Goal: Information Seeking & Learning: Find specific page/section

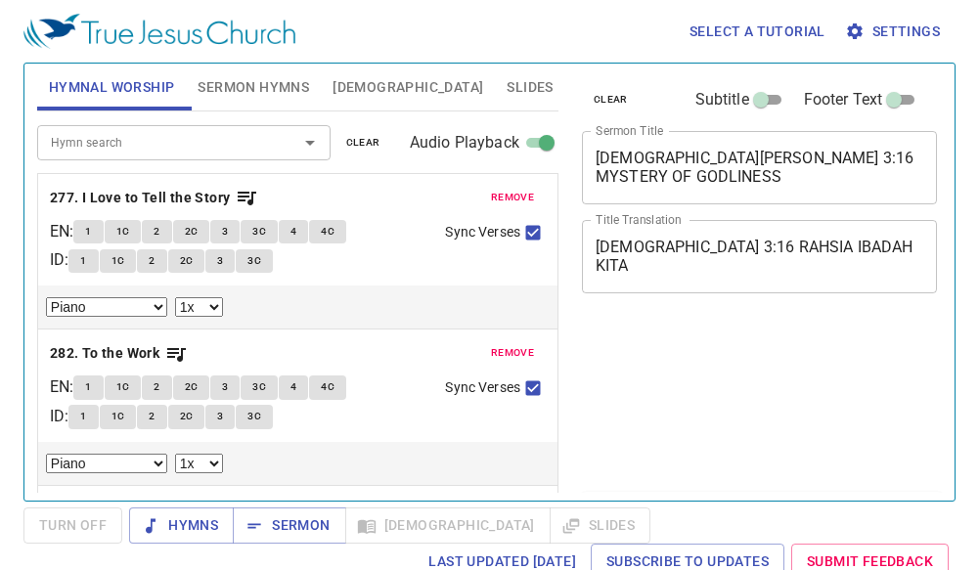
select select "1"
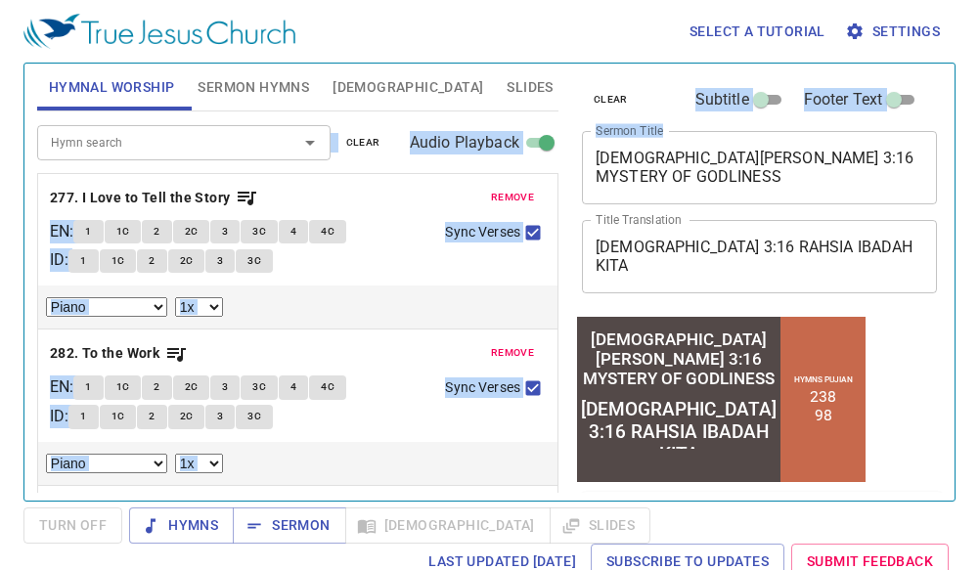
click at [257, 157] on div "Hymnal Worship Sermon Hymns Bible Slides Hymn search Hymn search clear Audio Pl…" at bounding box center [489, 274] width 920 height 437
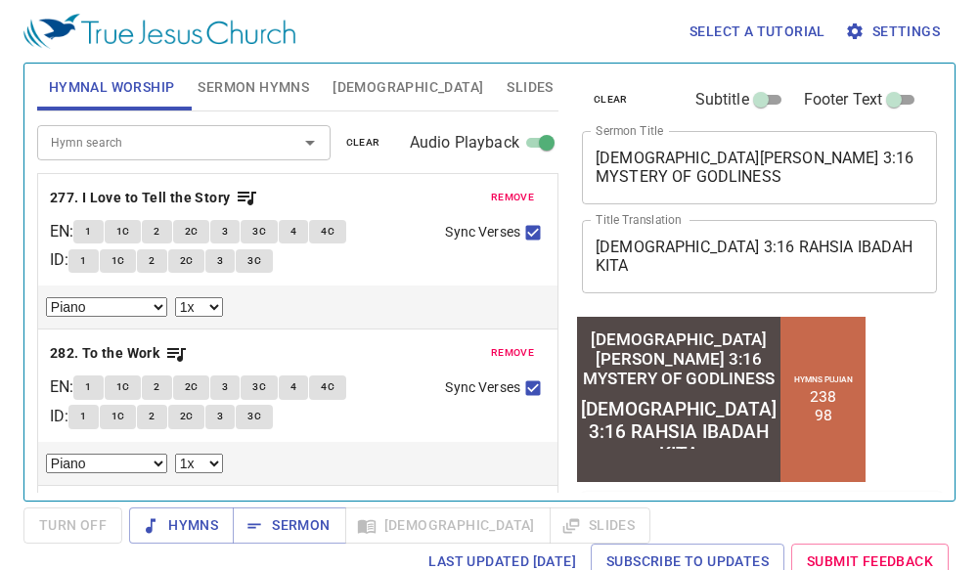
click at [605, 250] on textarea "1 TIMOTIUS 3:16 RAHSIA IBADAH KITA" at bounding box center [760, 256] width 328 height 37
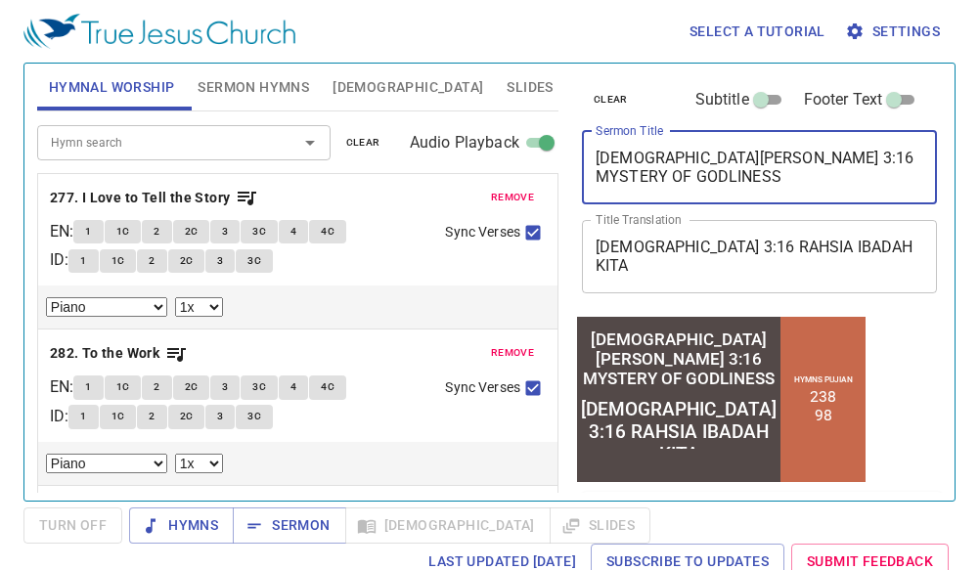
drag, startPoint x: 902, startPoint y: 158, endPoint x: 584, endPoint y: 161, distance: 317.9
click at [584, 161] on div "1 TIMOTHY 3:16 MYSTERY OF GODLINESS x Sermon Title" at bounding box center [759, 167] width 355 height 73
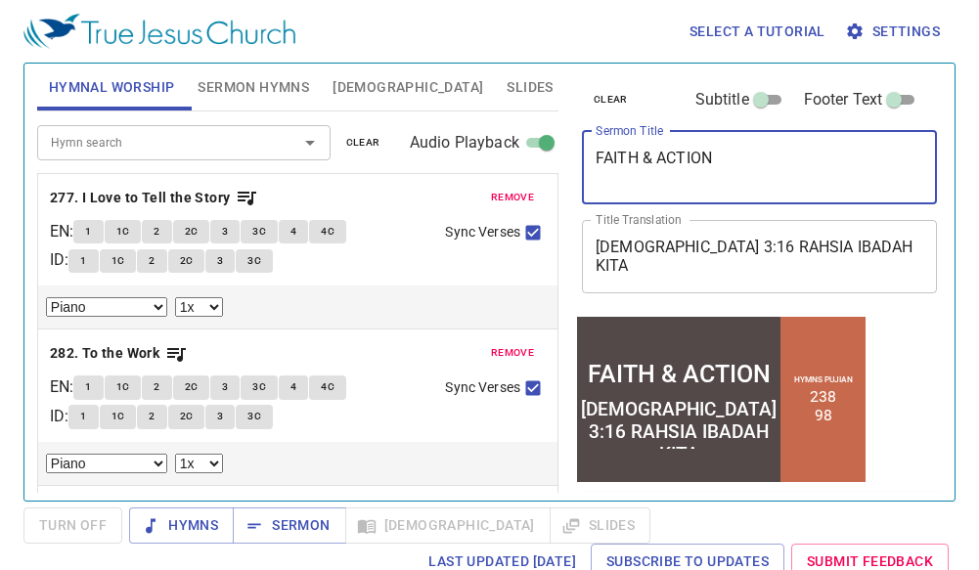
type textarea "FAITH & ACTION"
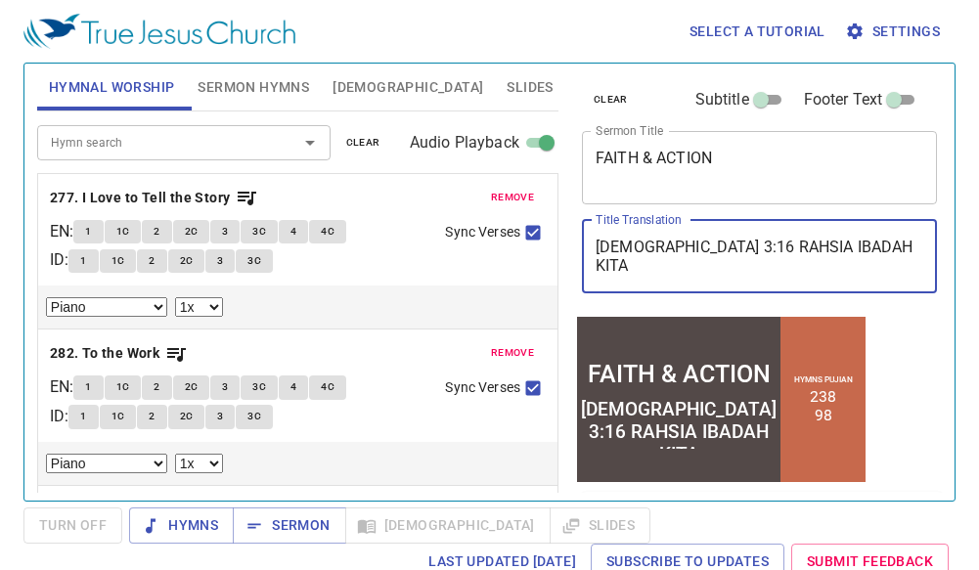
drag, startPoint x: 887, startPoint y: 244, endPoint x: 558, endPoint y: 283, distance: 331.9
click at [558, 283] on div "Hymnal Worship Sermon Hymns Bible Slides Hymn search Hymn search clear Audio Pl…" at bounding box center [489, 274] width 920 height 437
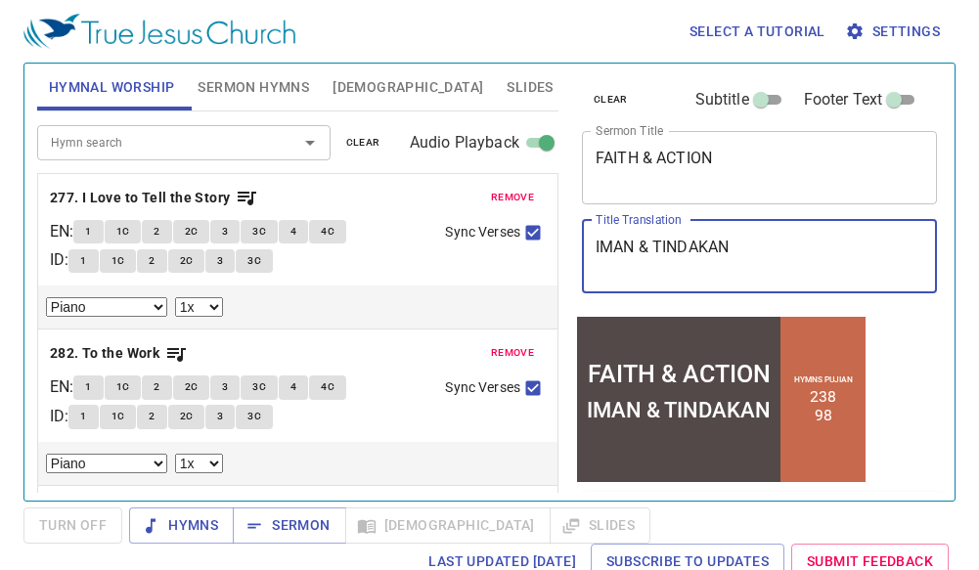
type textarea "IMAN & TINDAKAN"
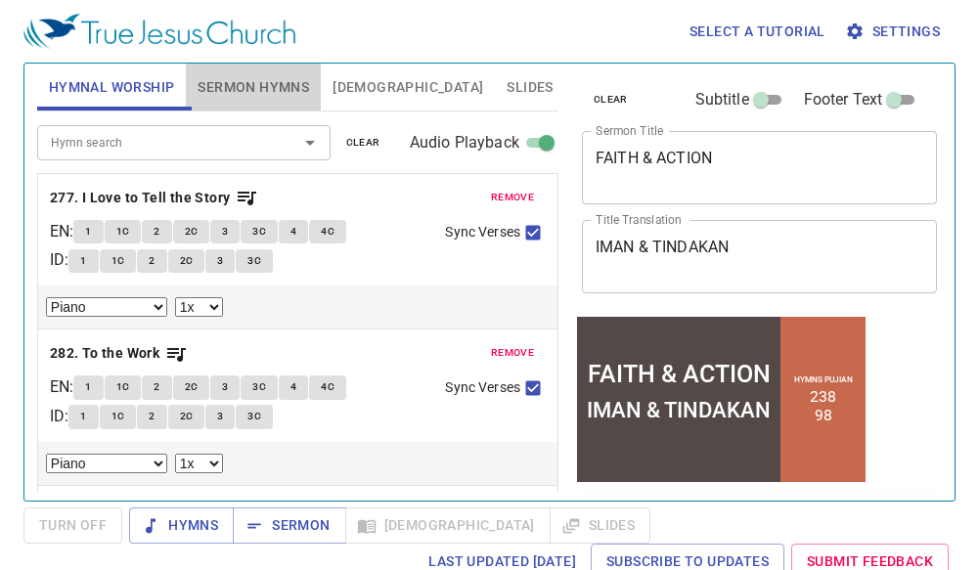
click at [281, 89] on span "Sermon Hymns" at bounding box center [254, 87] width 112 height 24
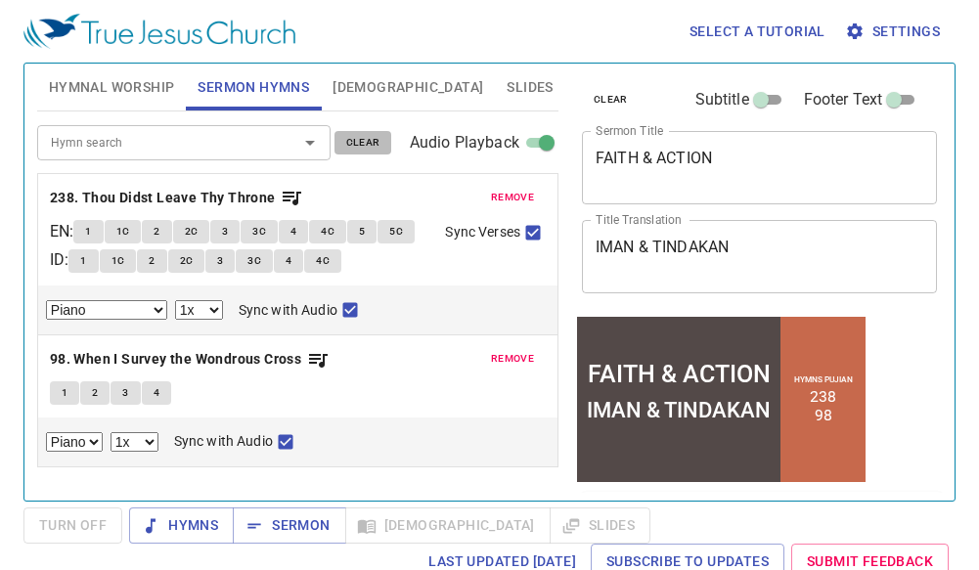
click at [359, 134] on span "clear" at bounding box center [363, 143] width 34 height 18
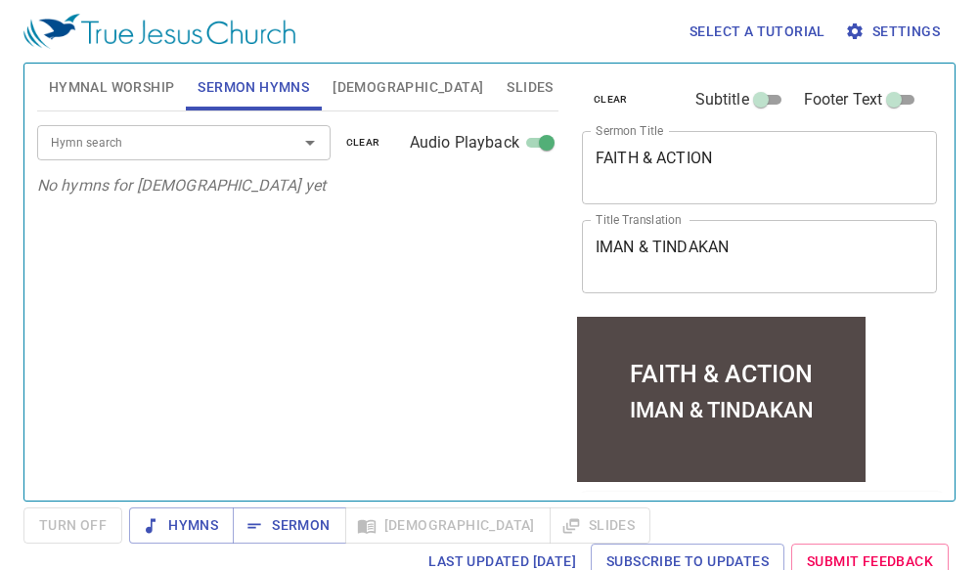
click at [180, 146] on input "Hymn search" at bounding box center [155, 142] width 224 height 22
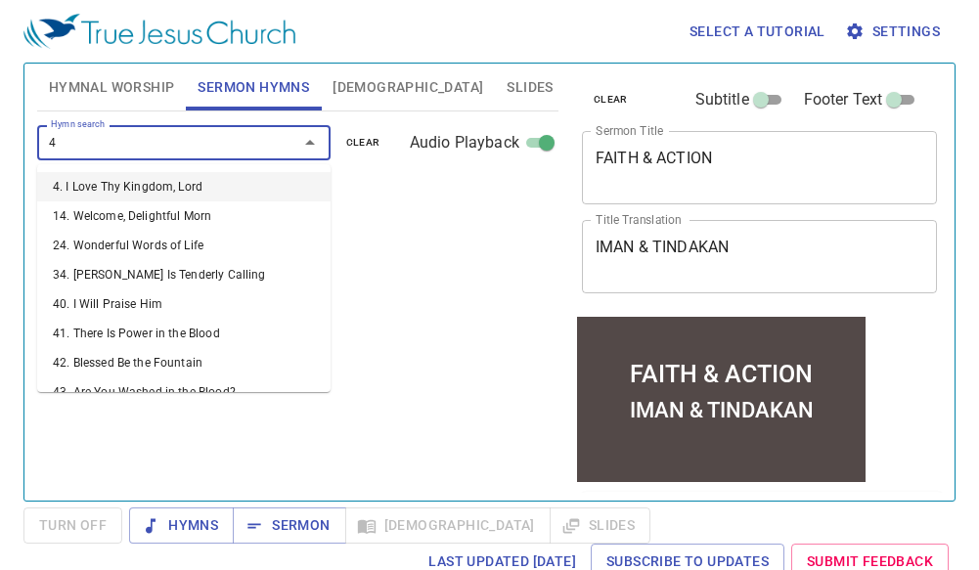
type input "44"
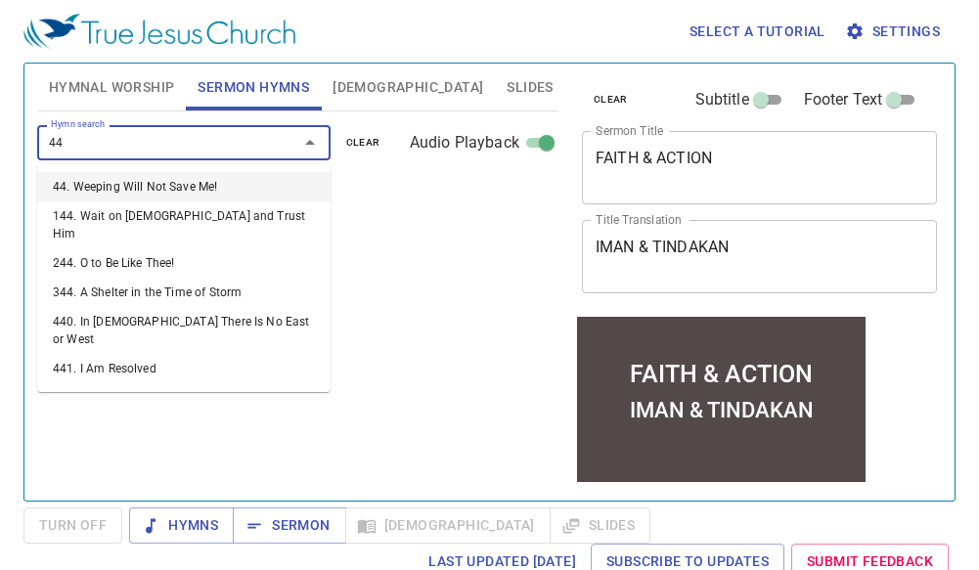
click at [90, 177] on li "44. Weeping Will Not Save Me!" at bounding box center [183, 186] width 293 height 29
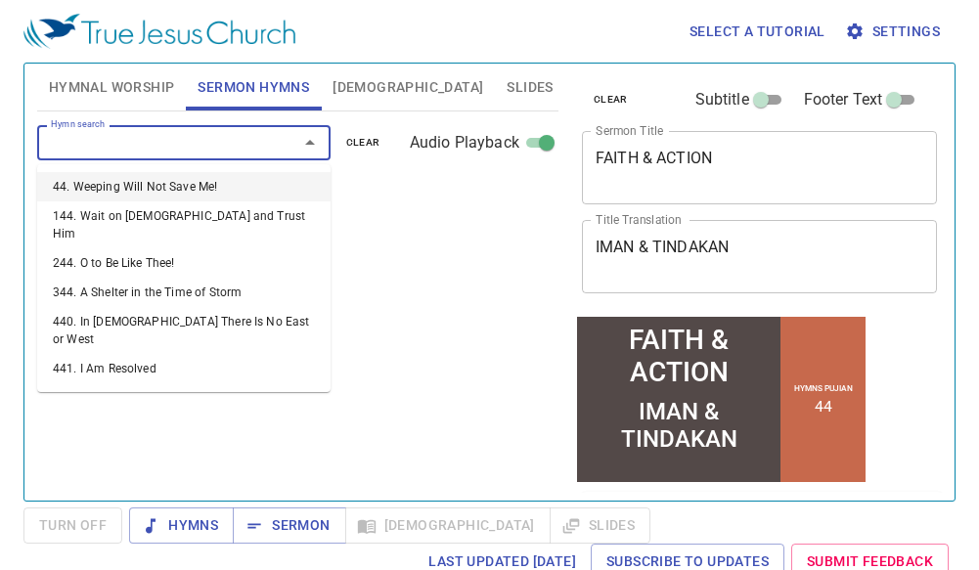
select select "1"
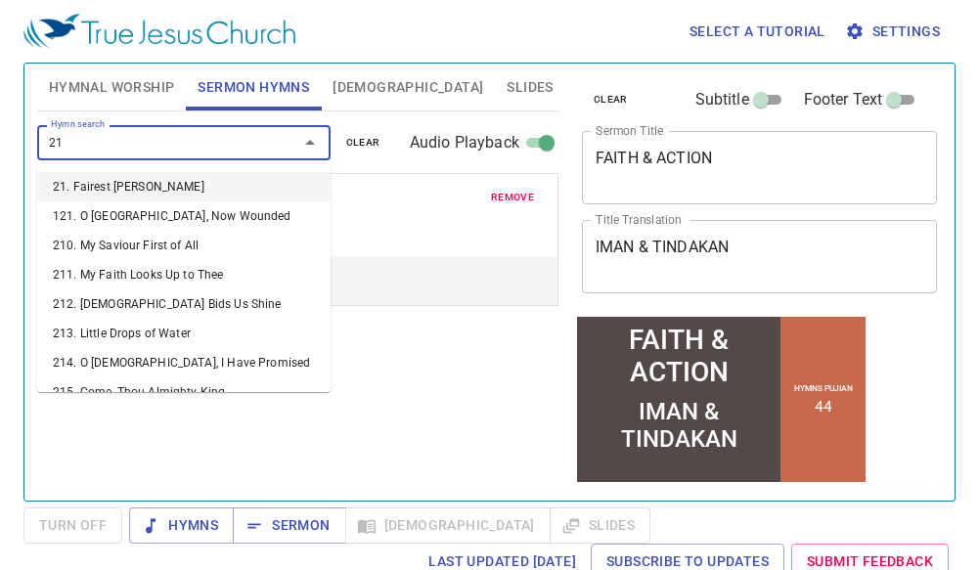
type input "211"
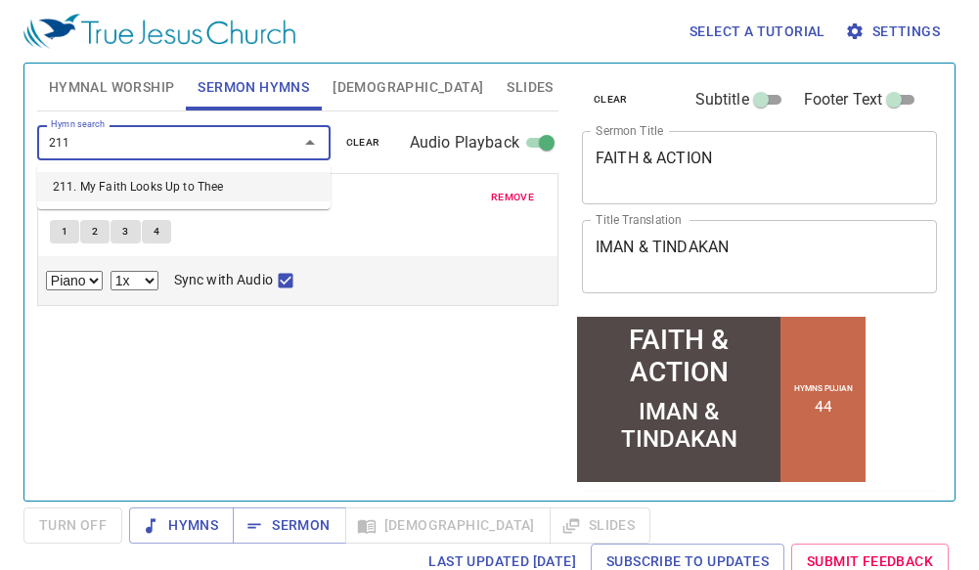
click at [191, 188] on li "211. My Faith Looks Up to Thee" at bounding box center [183, 186] width 293 height 29
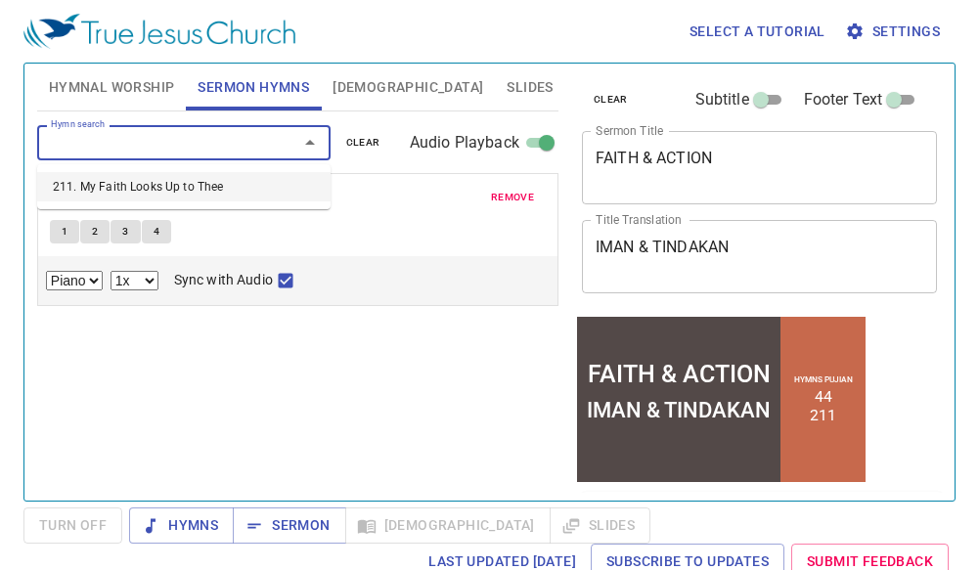
select select "1"
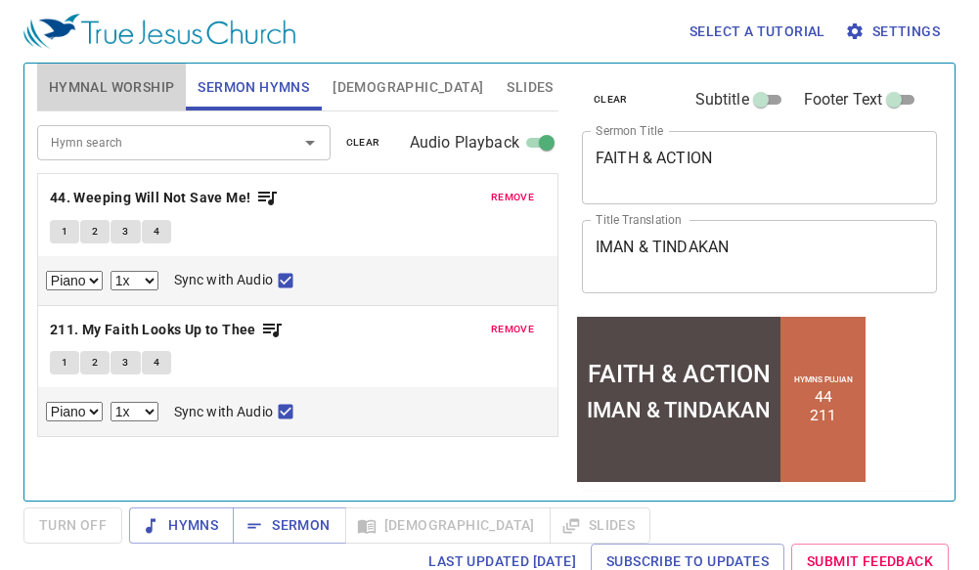
click at [115, 89] on span "Hymnal Worship" at bounding box center [112, 87] width 126 height 24
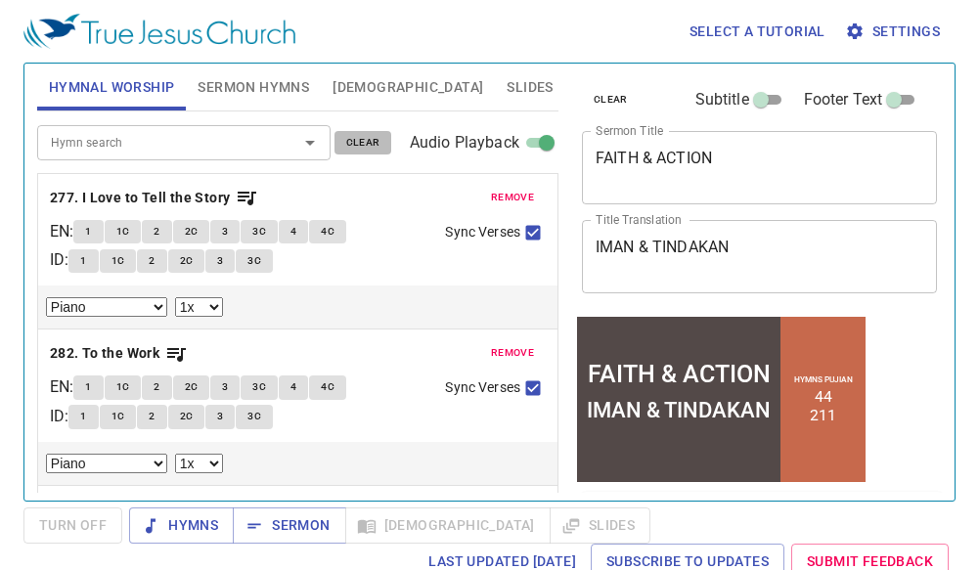
click at [351, 143] on span "clear" at bounding box center [363, 143] width 34 height 18
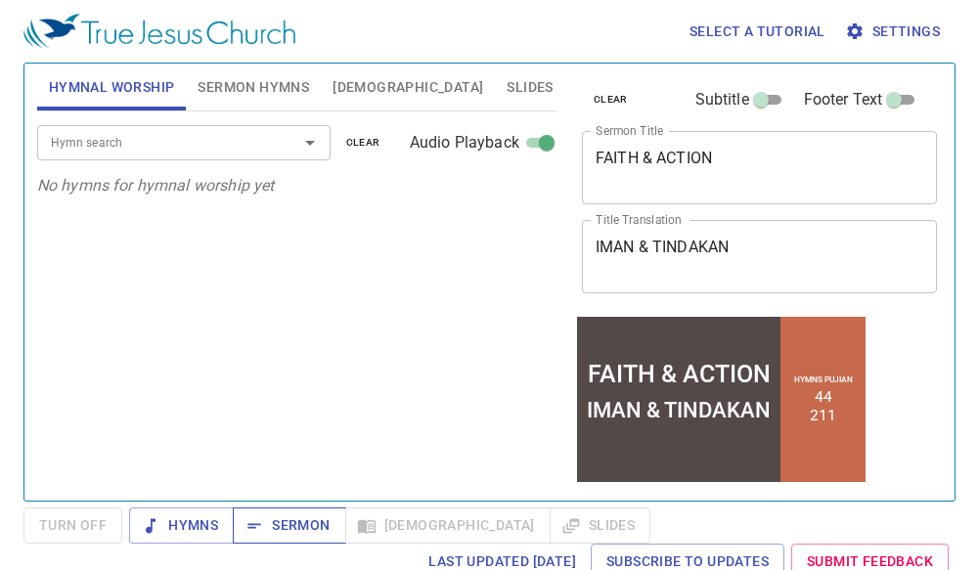
click at [297, 521] on span "Sermon" at bounding box center [288, 526] width 81 height 24
click at [174, 120] on div "Hymn search Hymn search clear Audio Playback" at bounding box center [297, 143] width 521 height 63
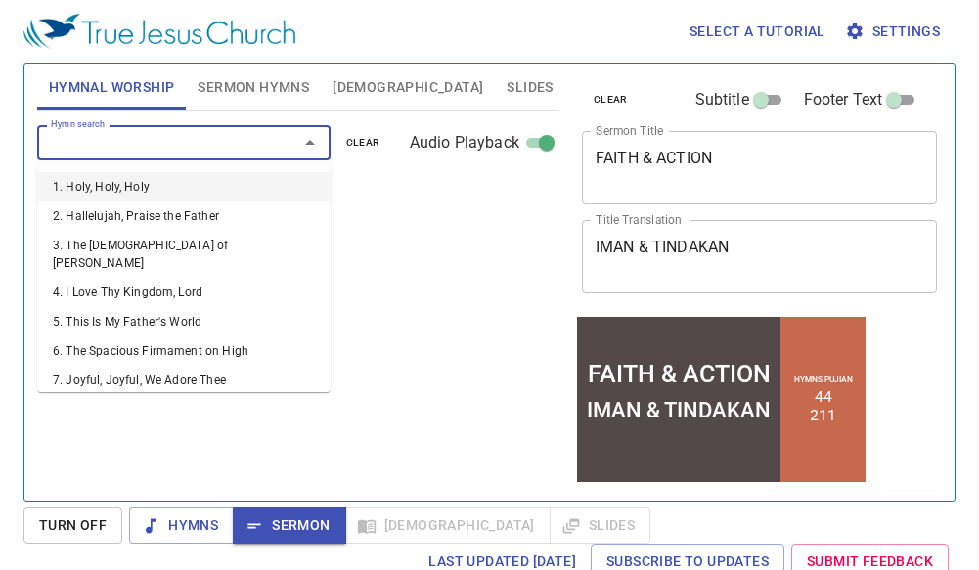
click at [181, 139] on input "Hymn search" at bounding box center [155, 142] width 224 height 22
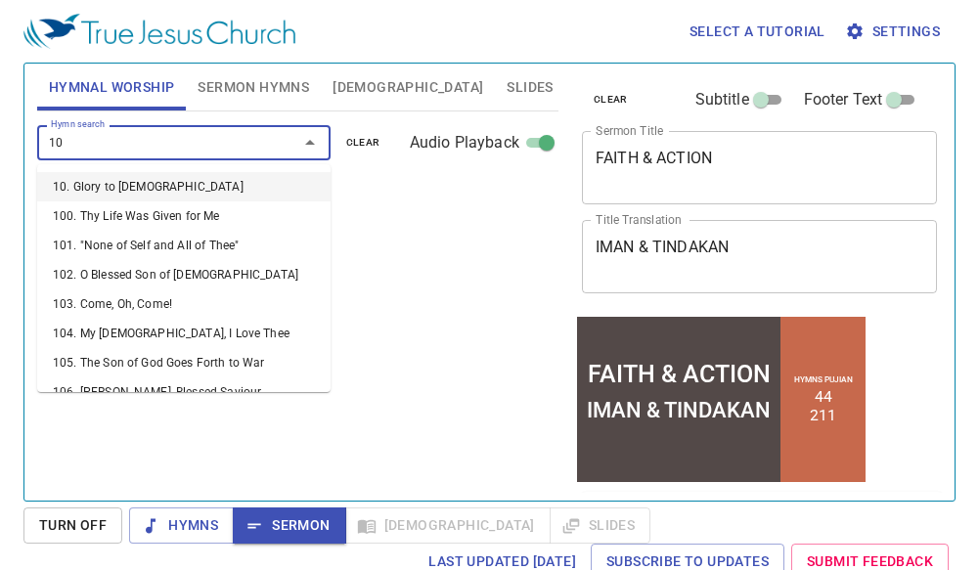
type input "109"
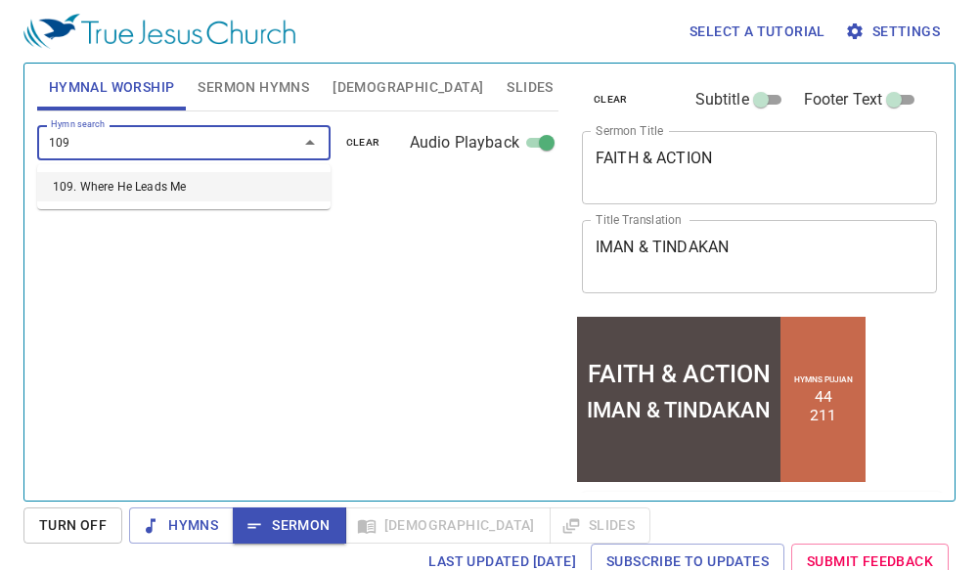
click at [214, 180] on li "109. Where He Leads Me" at bounding box center [183, 186] width 293 height 29
select select "1"
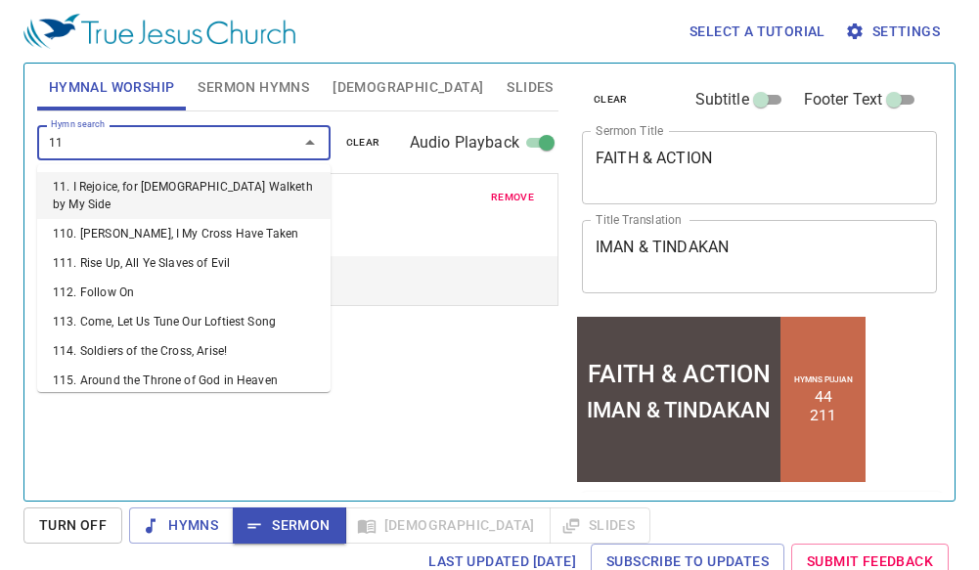
type input "112"
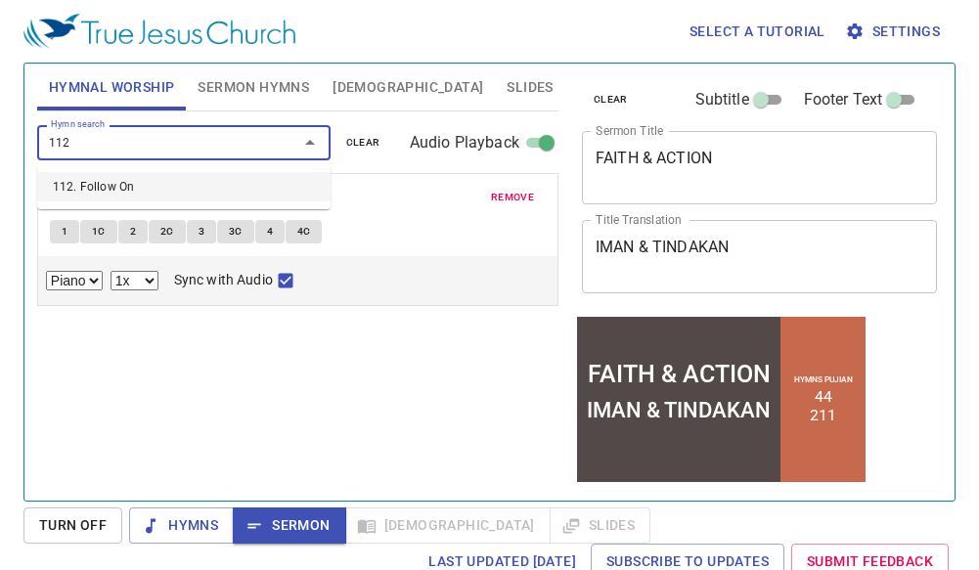
click at [218, 188] on li "112. Follow On" at bounding box center [183, 186] width 293 height 29
select select "1"
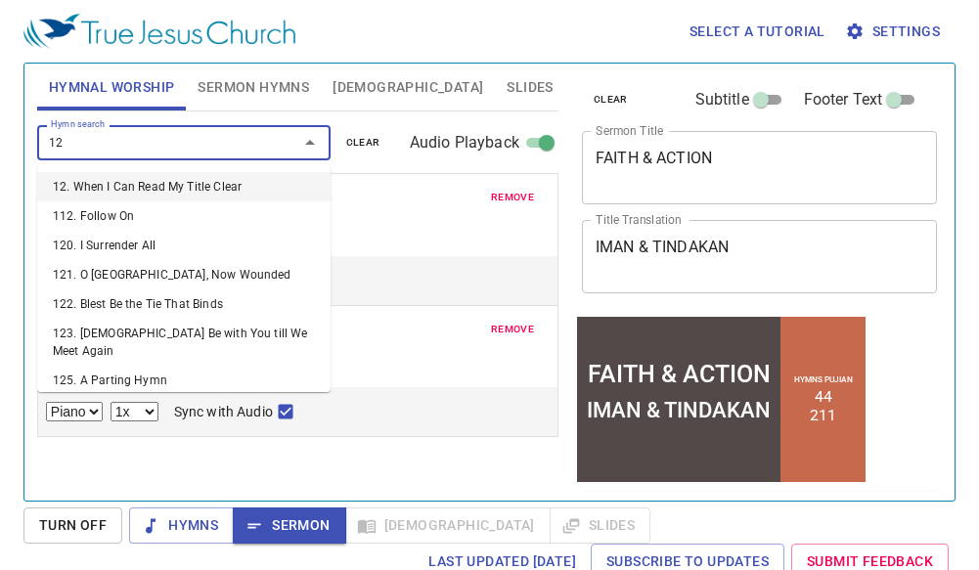
type input "127"
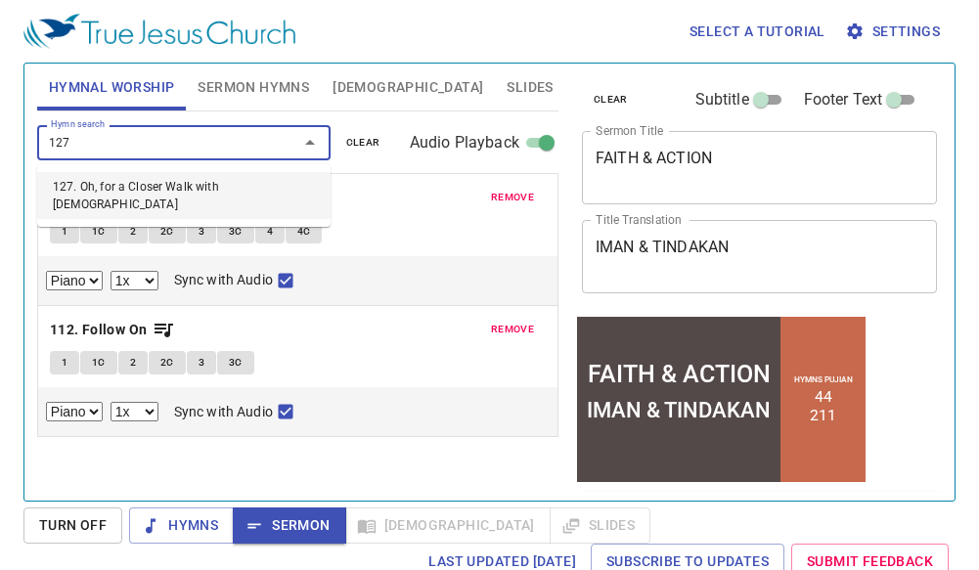
click at [218, 188] on li "127. Oh, for a Closer Walk with God" at bounding box center [183, 195] width 293 height 47
select select "1"
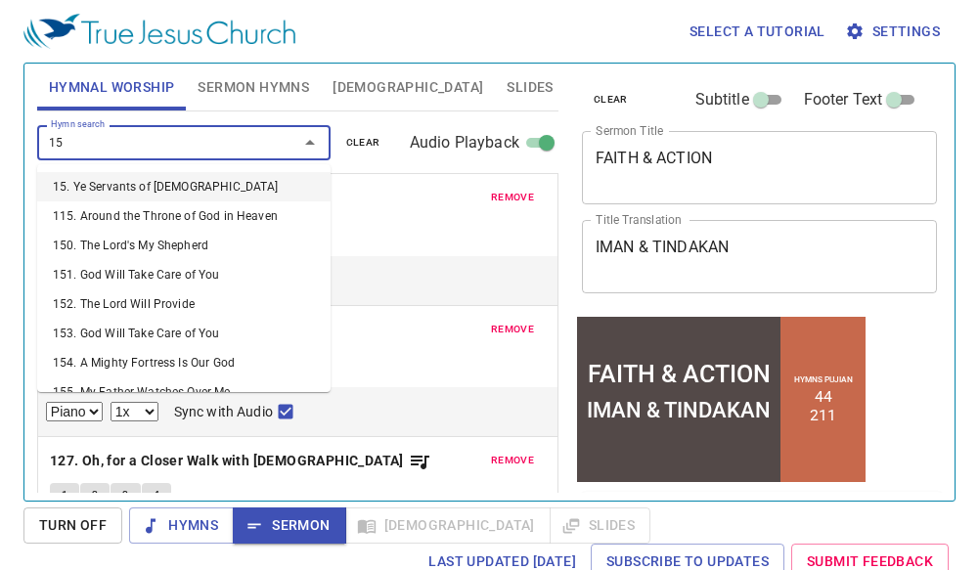
type input "157"
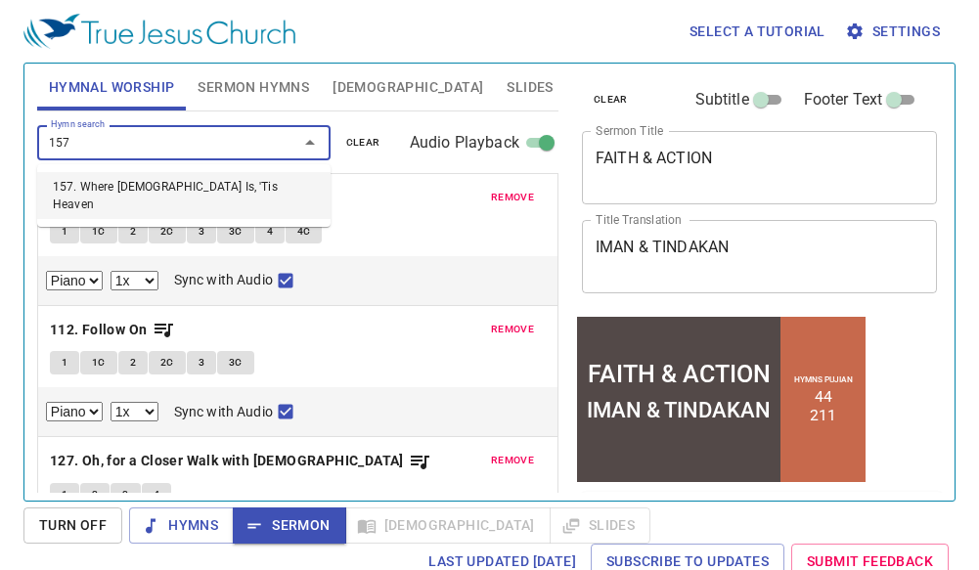
click at [218, 188] on li "157. Where Jesus Is, 'Tis Heaven" at bounding box center [183, 195] width 293 height 47
select select "1"
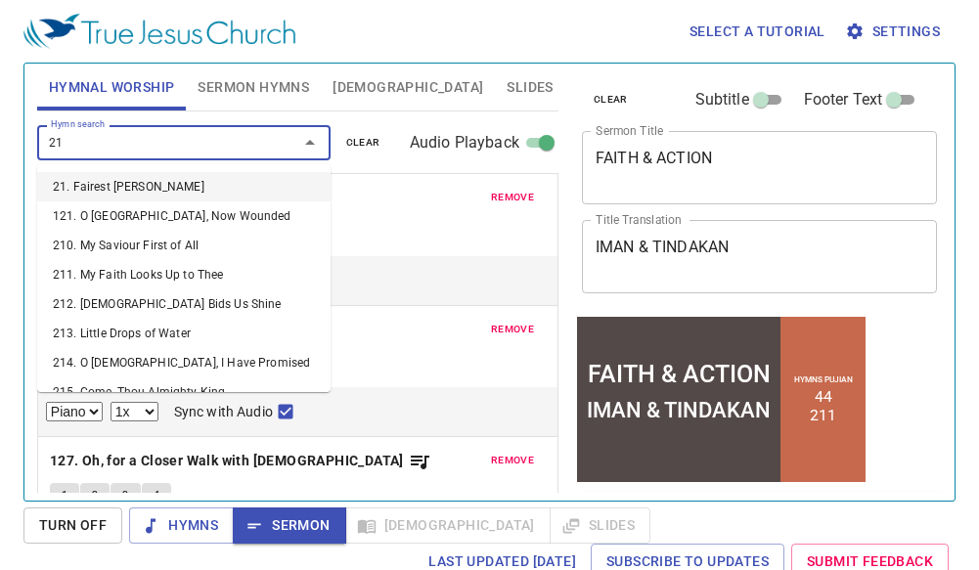
type input "210"
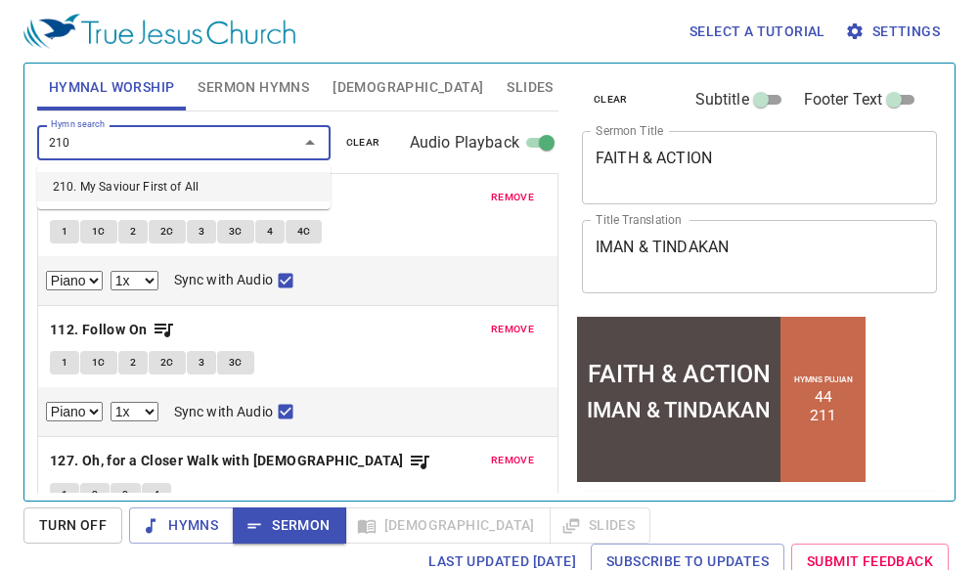
click at [213, 184] on li "210. My Saviour First of All" at bounding box center [183, 186] width 293 height 29
select select "1"
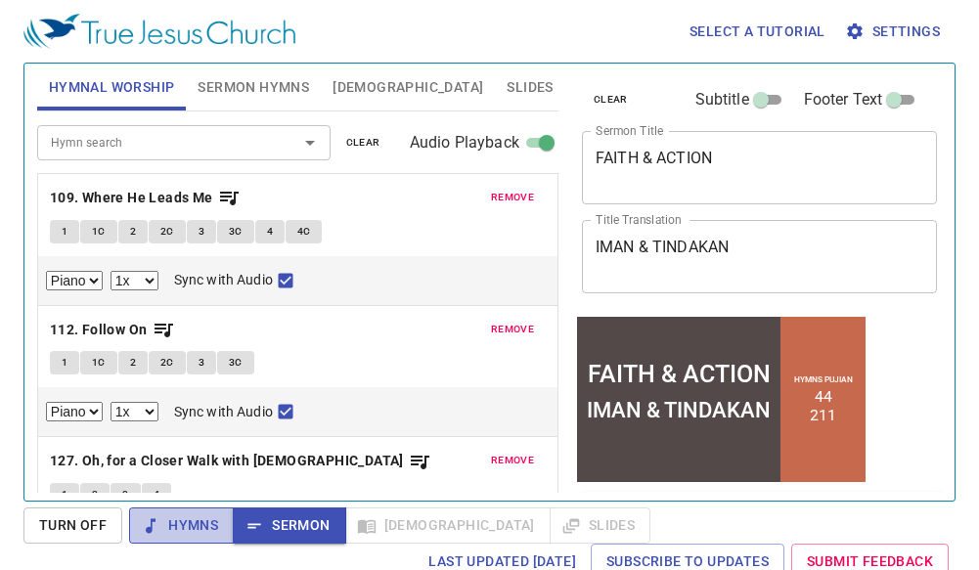
click at [187, 523] on span "Hymns" at bounding box center [181, 526] width 73 height 24
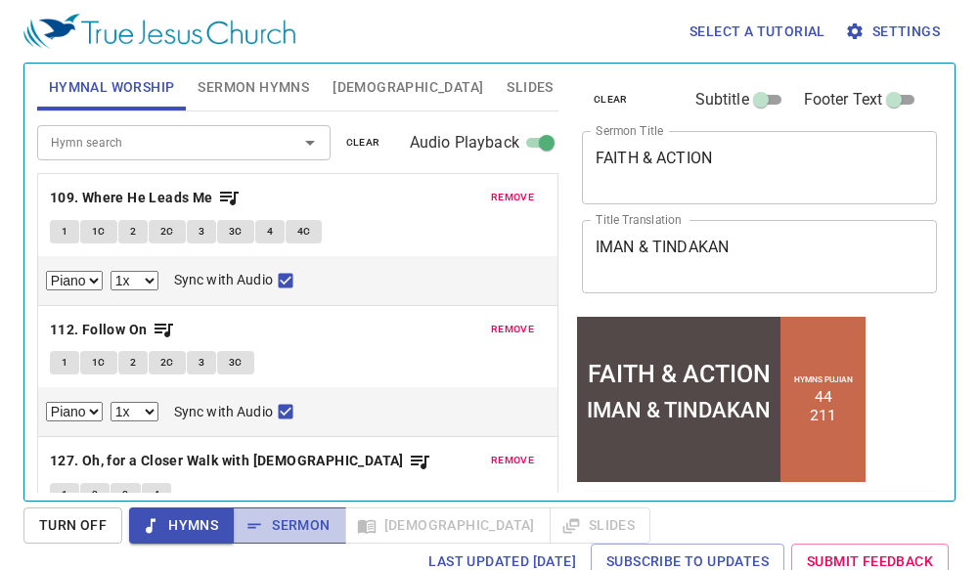
click at [309, 529] on span "Sermon" at bounding box center [288, 526] width 81 height 24
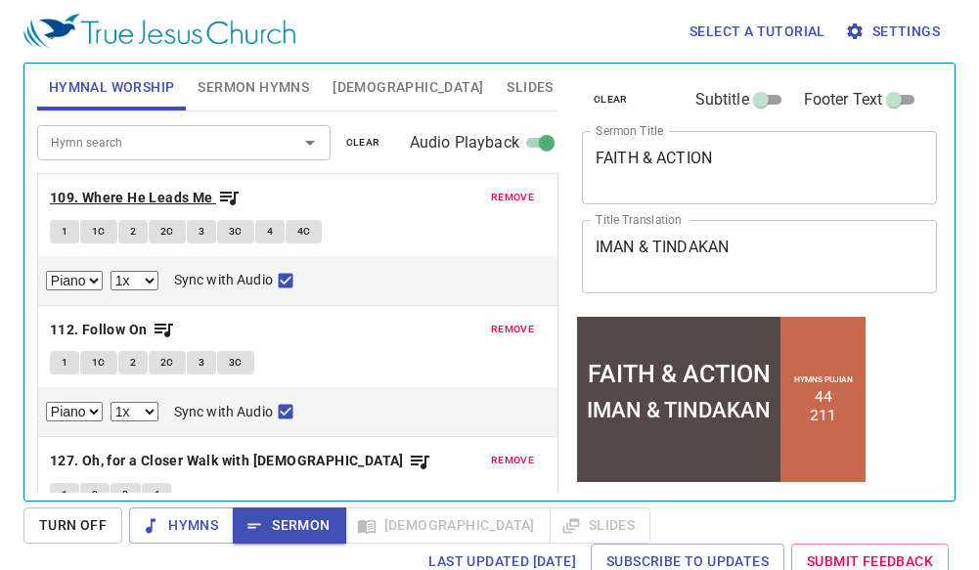
click at [154, 192] on b "109. Where He Leads Me" at bounding box center [131, 198] width 163 height 24
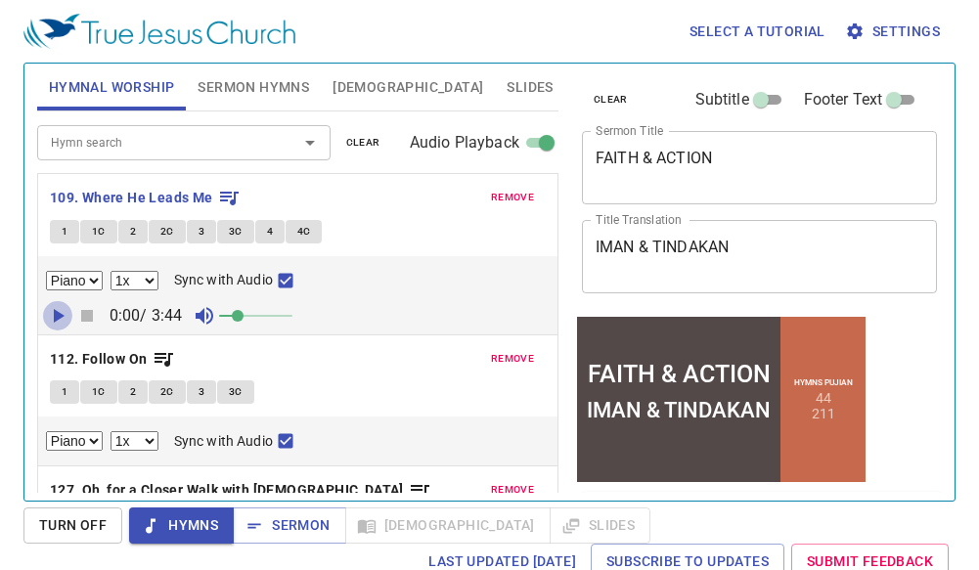
click at [54, 312] on icon "button" at bounding box center [59, 316] width 11 height 14
click at [87, 311] on icon "button" at bounding box center [87, 316] width 12 height 12
click at [408, 198] on p "109. Where He Leads Me" at bounding box center [298, 198] width 496 height 24
click at [366, 358] on p "112. Follow On" at bounding box center [298, 359] width 496 height 24
click at [154, 193] on b "109. Where He Leads Me" at bounding box center [131, 198] width 163 height 24
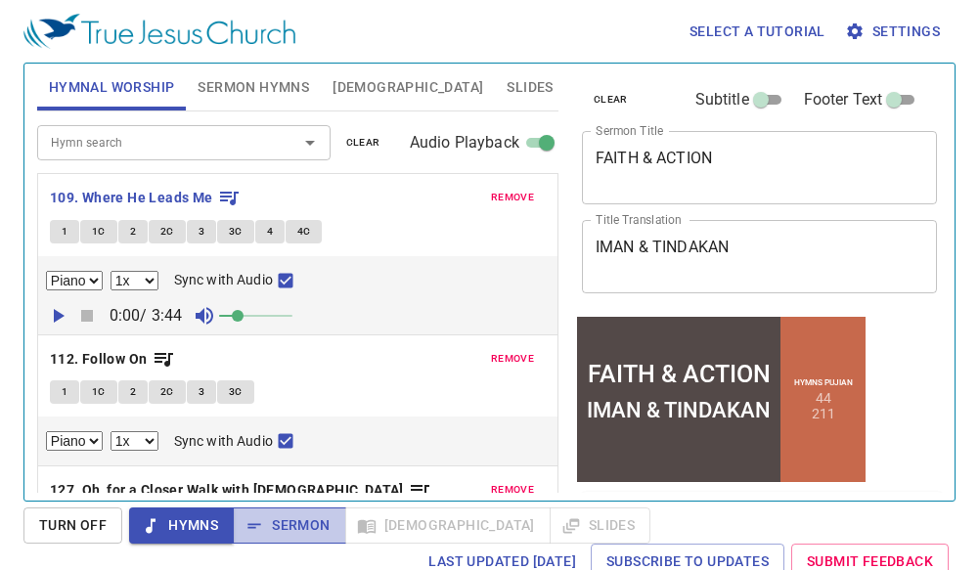
click at [304, 529] on span "Sermon" at bounding box center [288, 526] width 81 height 24
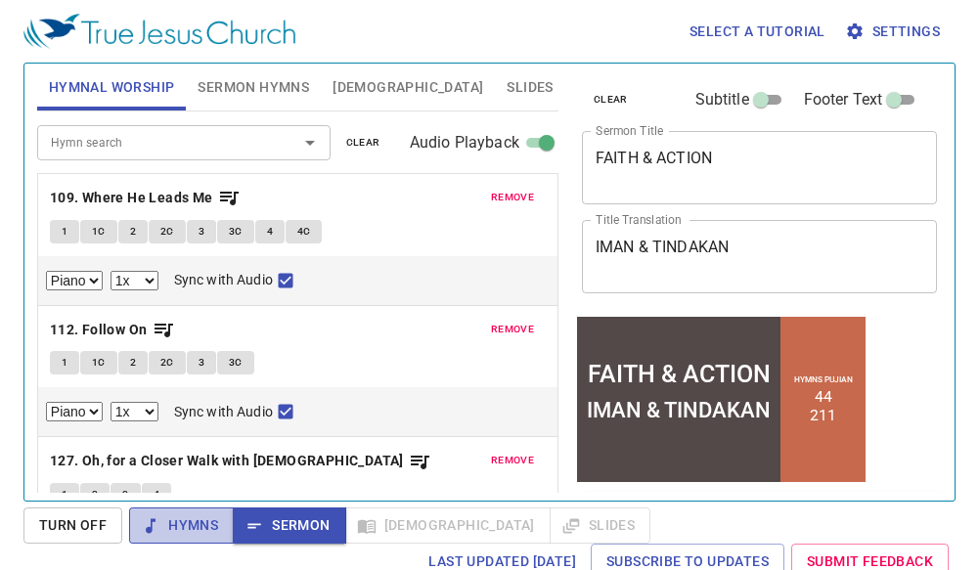
click at [180, 529] on span "Hymns" at bounding box center [181, 526] width 73 height 24
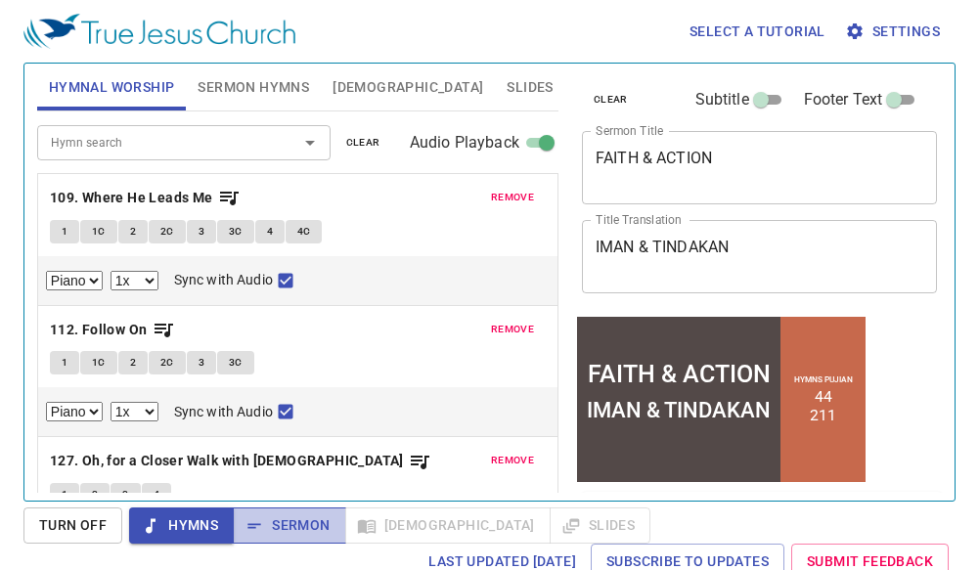
click at [300, 529] on span "Sermon" at bounding box center [288, 526] width 81 height 24
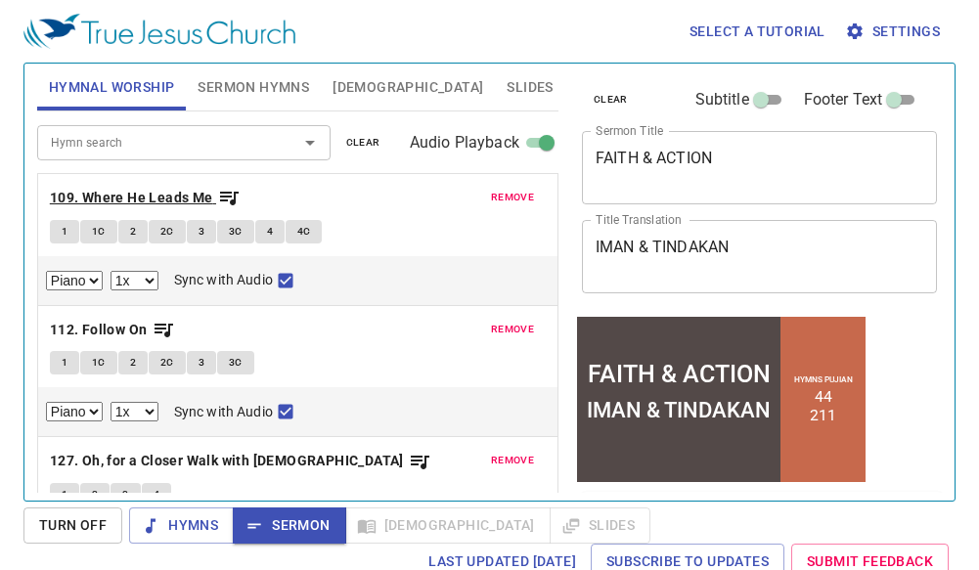
click at [123, 194] on b "109. Where He Leads Me" at bounding box center [131, 198] width 163 height 24
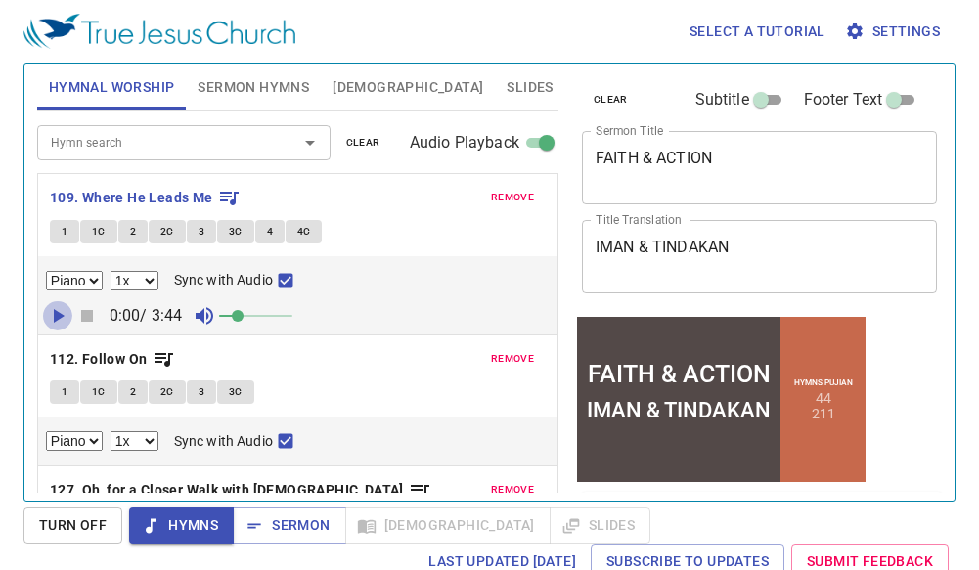
click at [52, 322] on icon "button" at bounding box center [57, 315] width 23 height 23
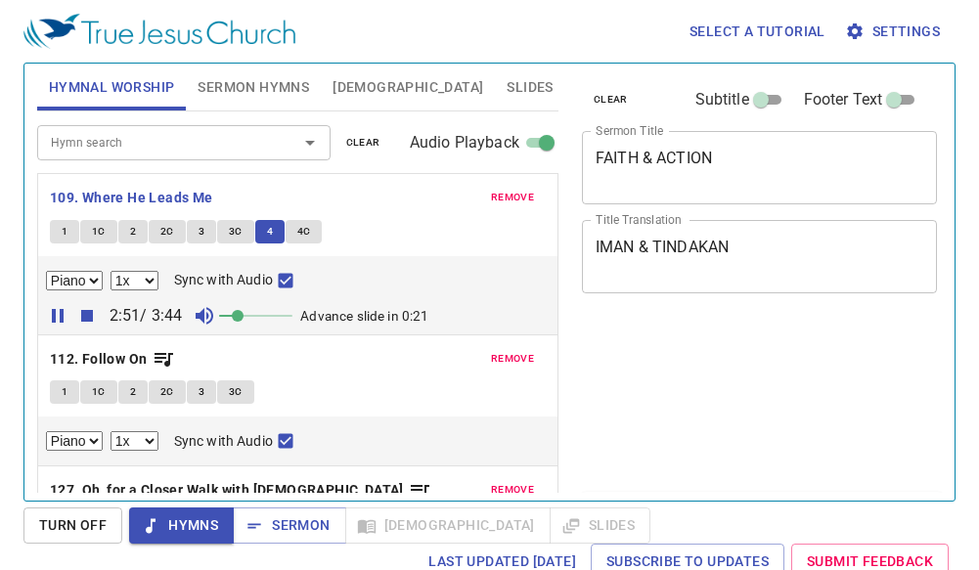
select select "1"
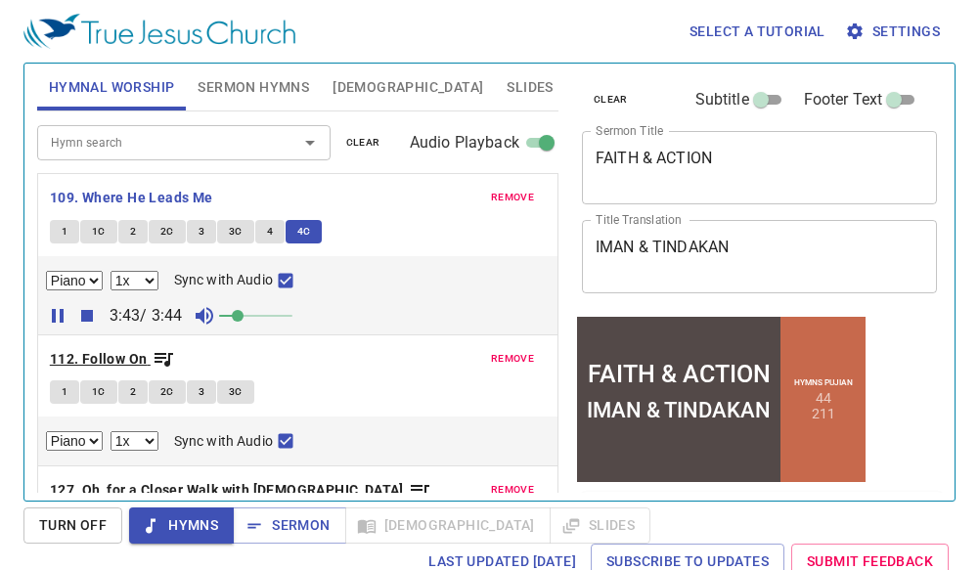
click at [75, 369] on b "112. Follow On" at bounding box center [99, 359] width 98 height 24
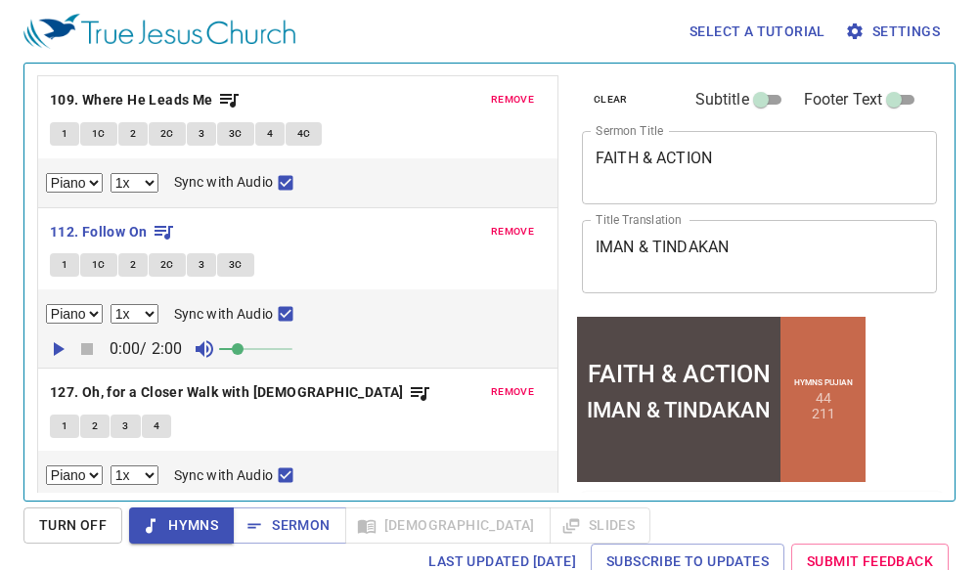
scroll to position [196, 0]
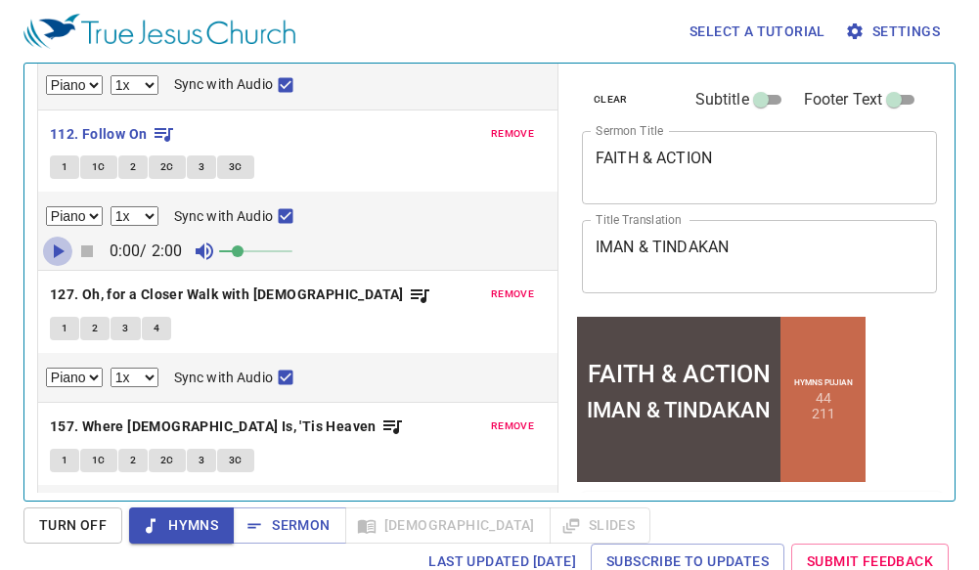
click at [59, 254] on icon "button" at bounding box center [59, 252] width 11 height 14
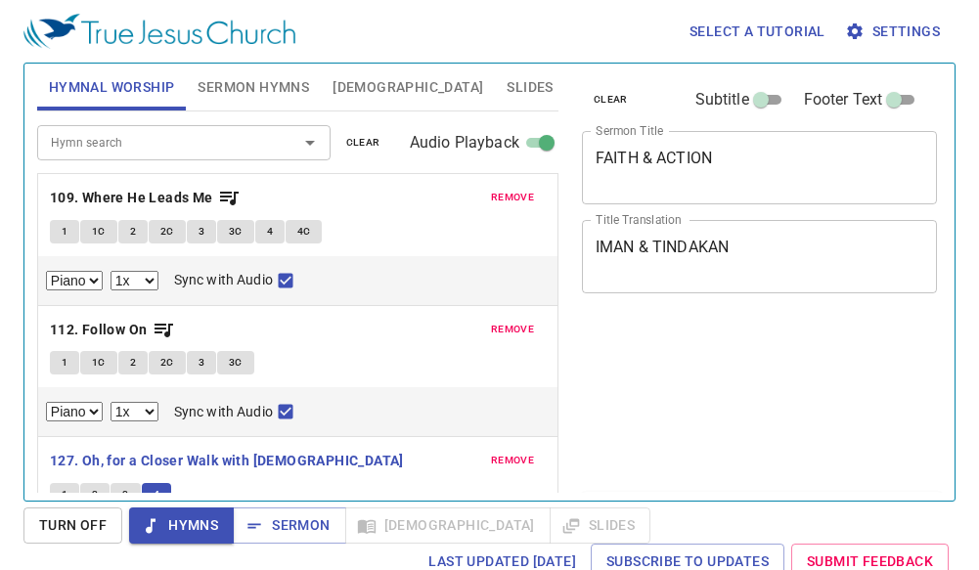
select select "1"
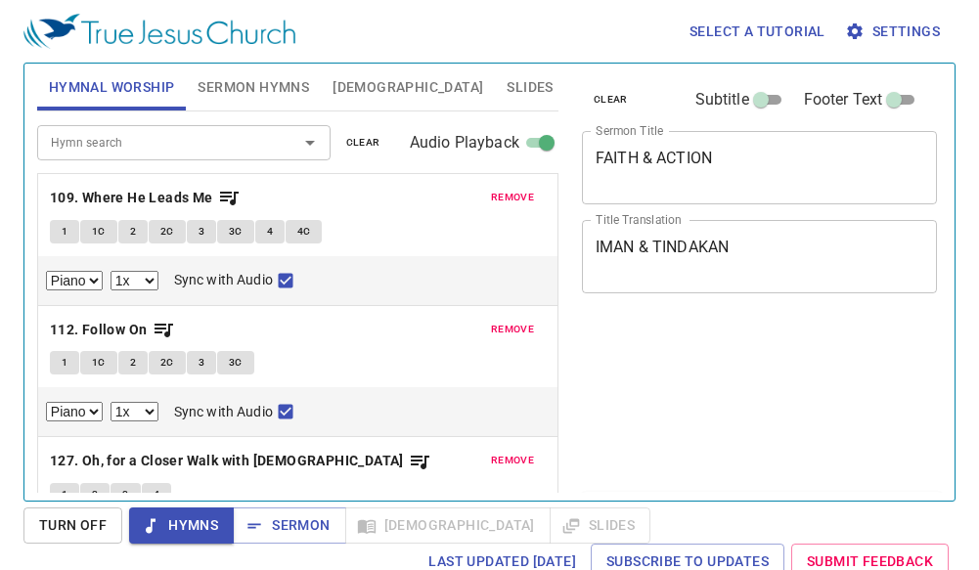
select select "1"
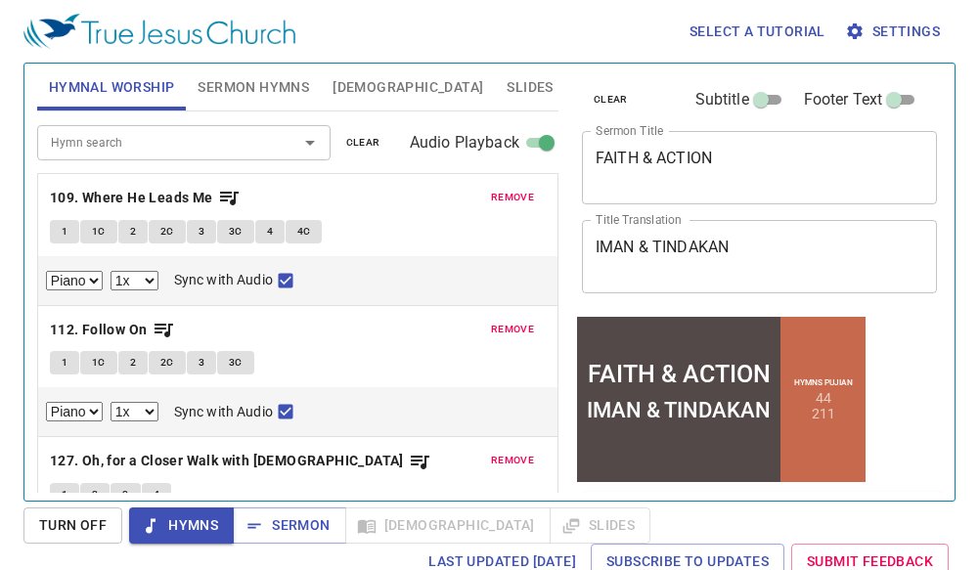
scroll to position [399, 0]
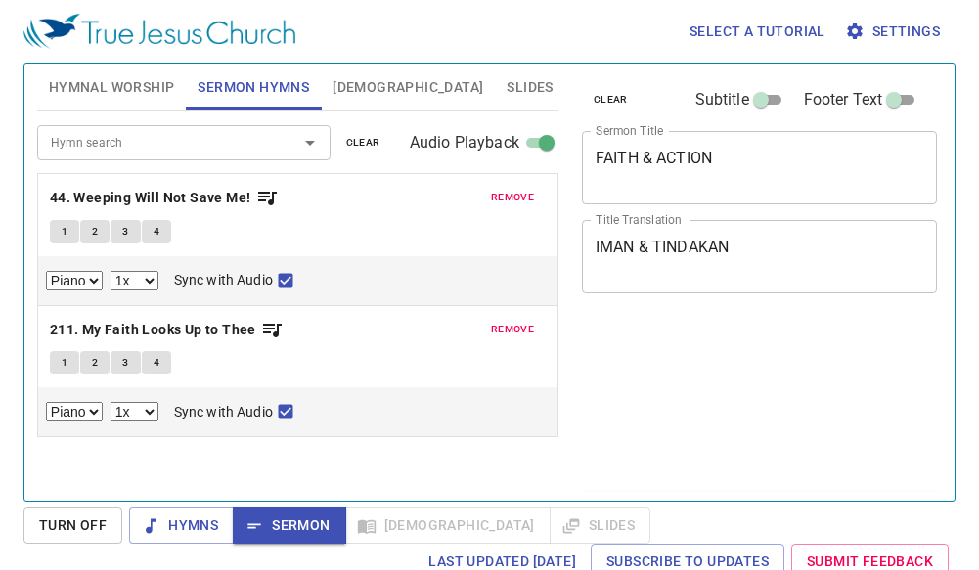
select select "1"
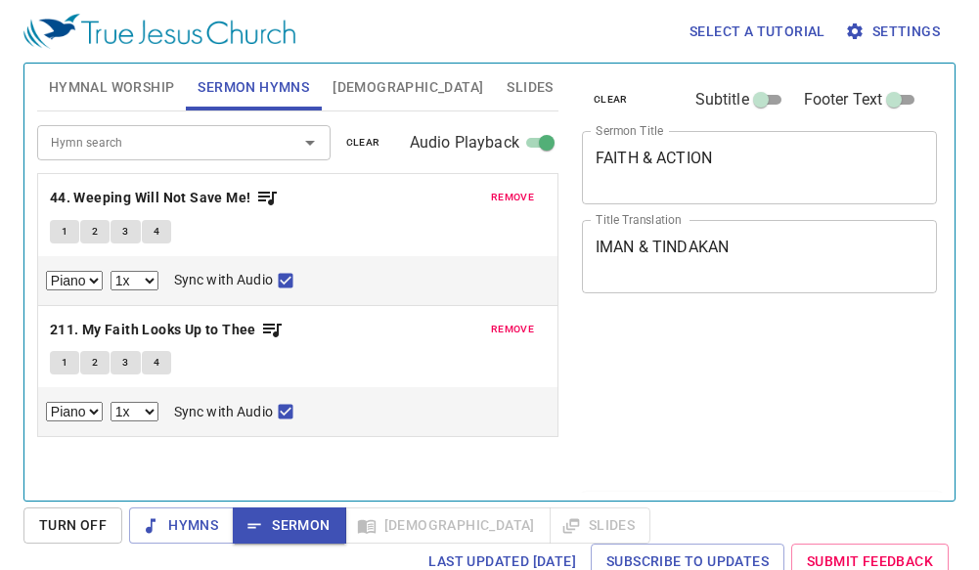
select select "1"
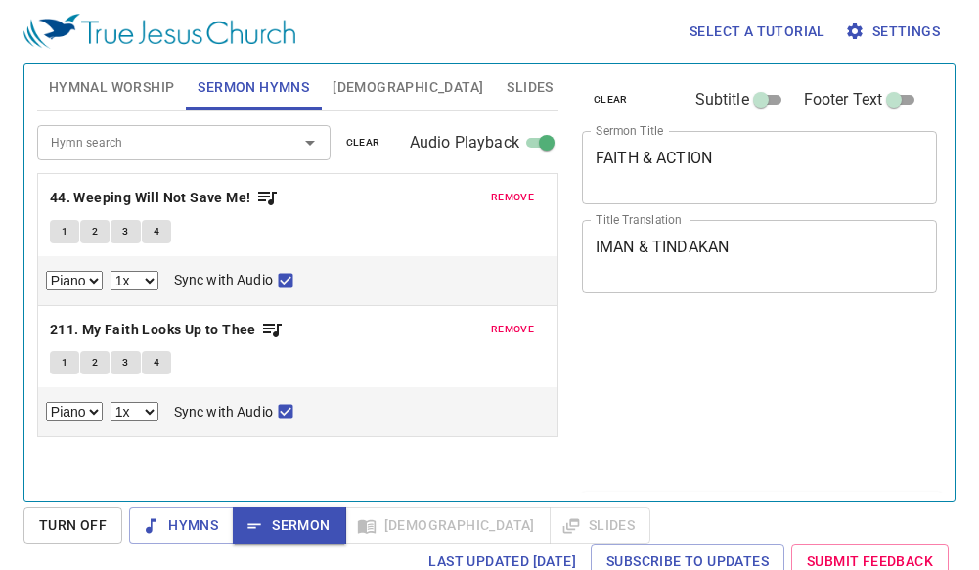
select select "1"
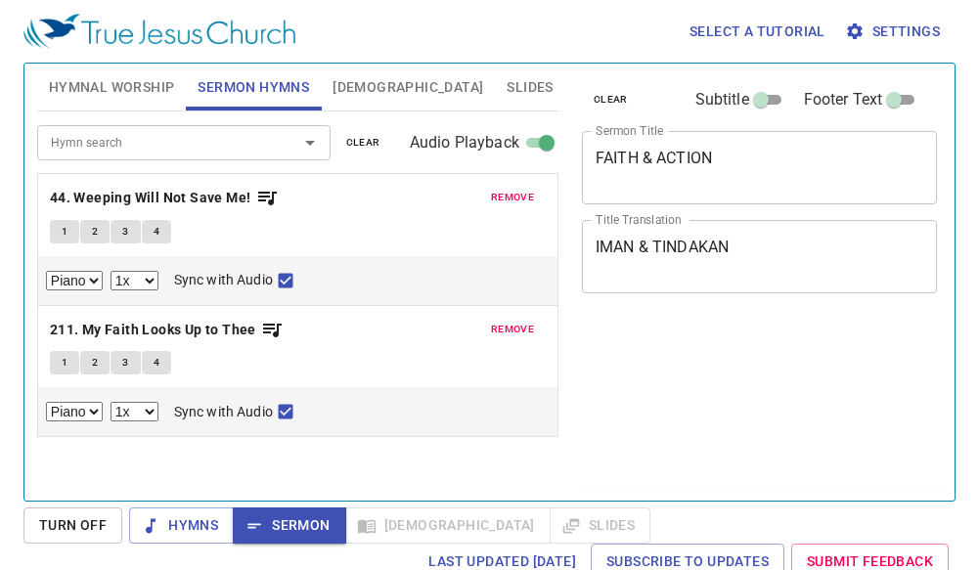
select select "1"
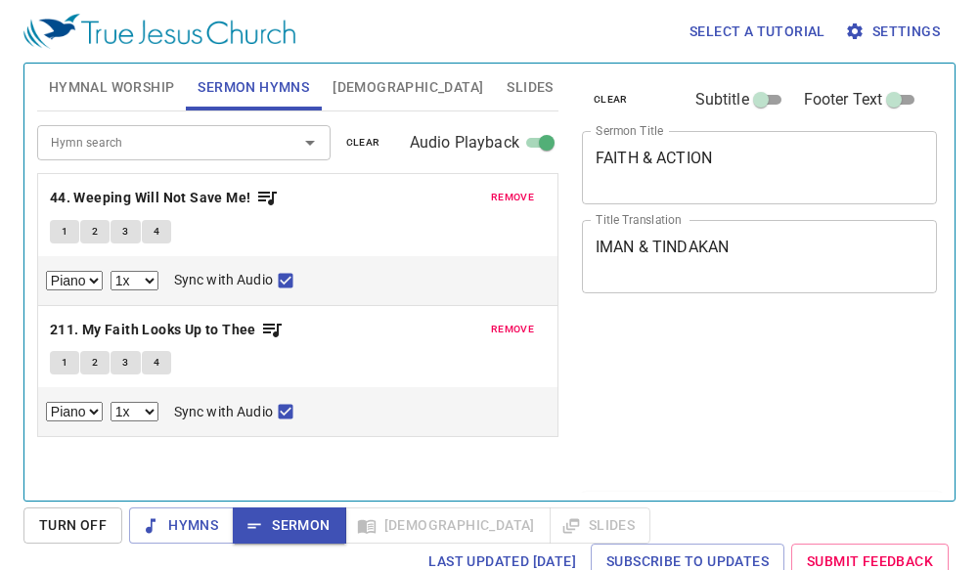
select select "1"
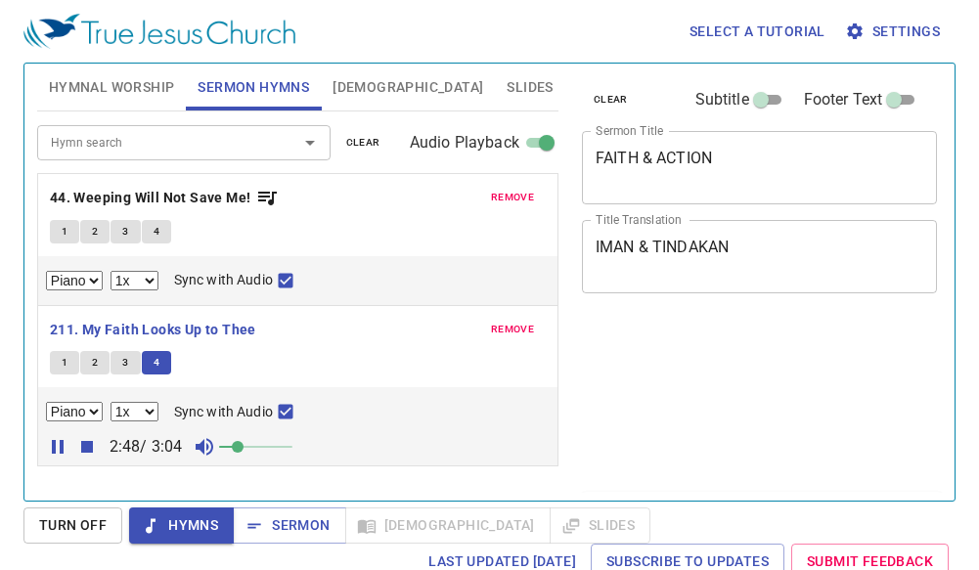
select select "1"
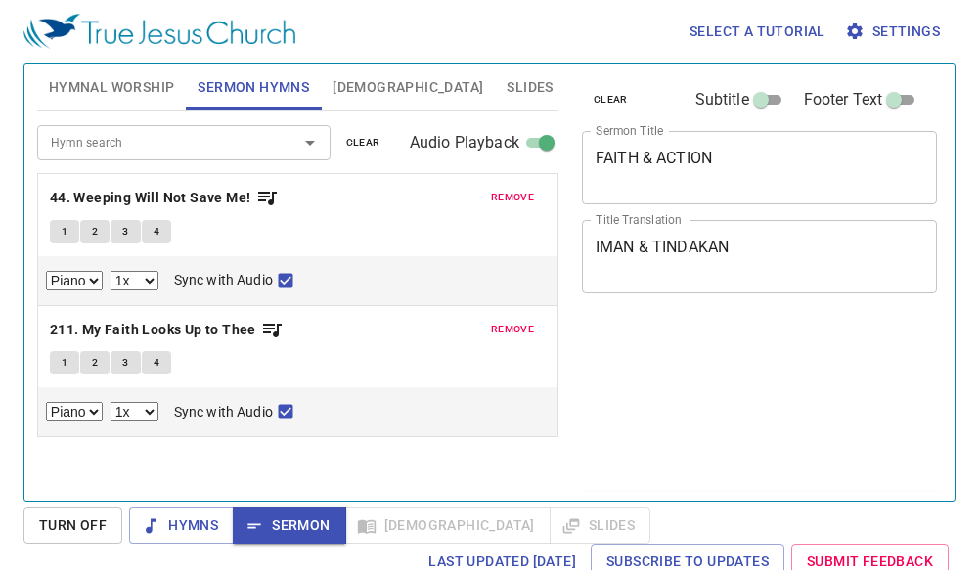
select select "1"
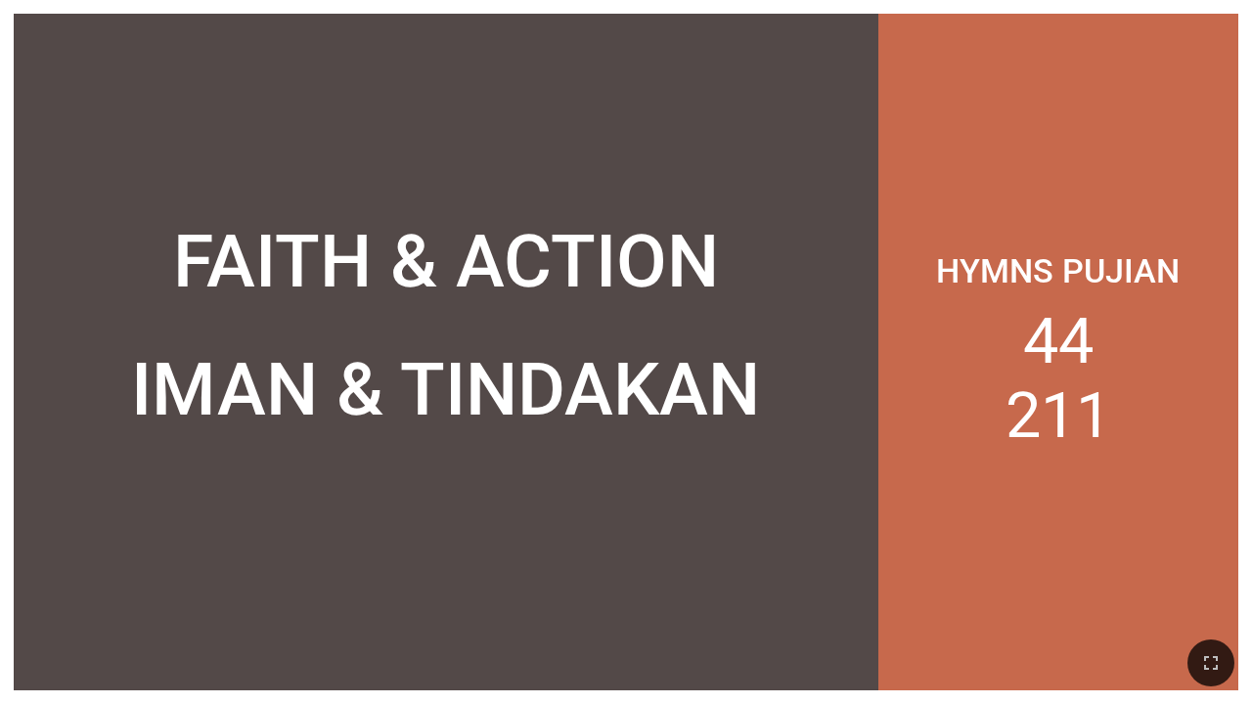
click at [1115, 380] on div "Hymns Pujian 44 211" at bounding box center [1058, 352] width 360 height 677
